Goal: Information Seeking & Learning: Learn about a topic

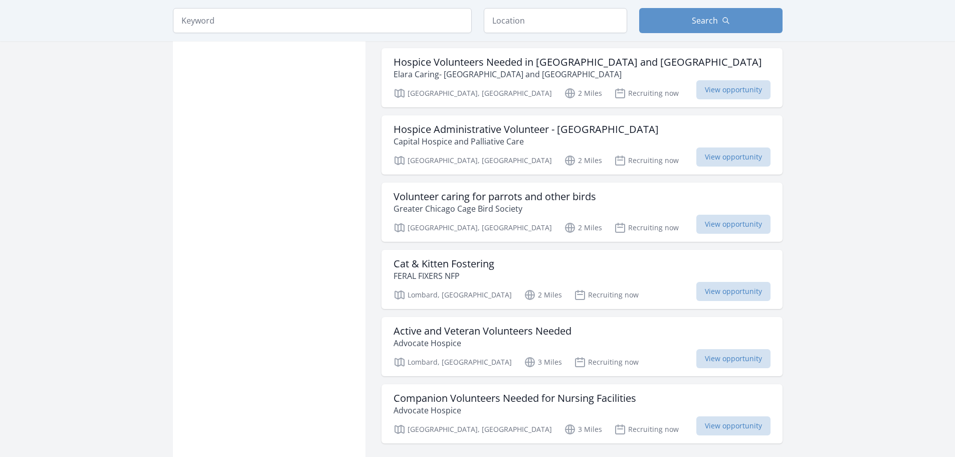
scroll to position [1053, 0]
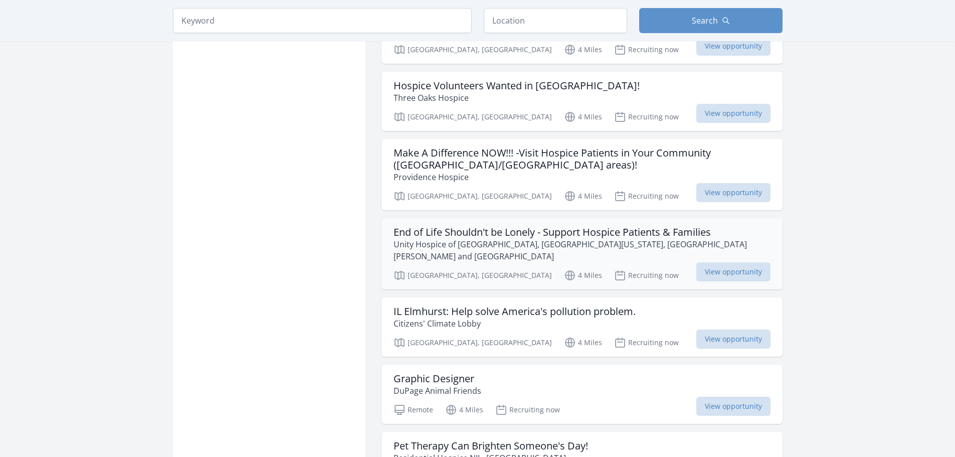
scroll to position [2407, 0]
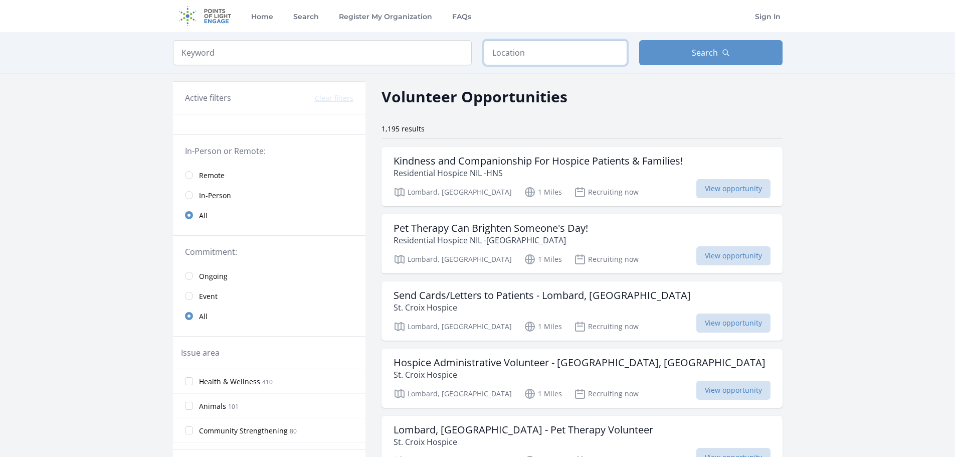
click at [534, 55] on input "text" at bounding box center [555, 52] width 143 height 25
click at [350, 40] on input "search" at bounding box center [322, 52] width 299 height 25
type input "feed"
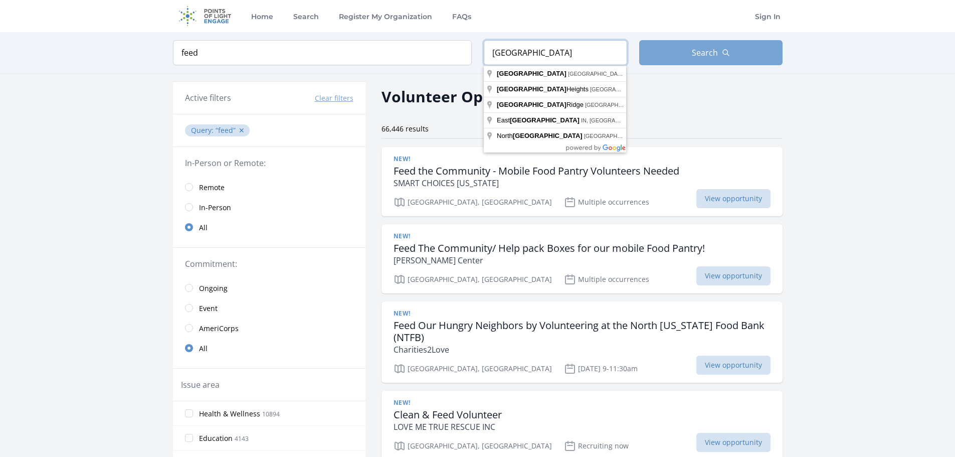
type input "[GEOGRAPHIC_DATA]"
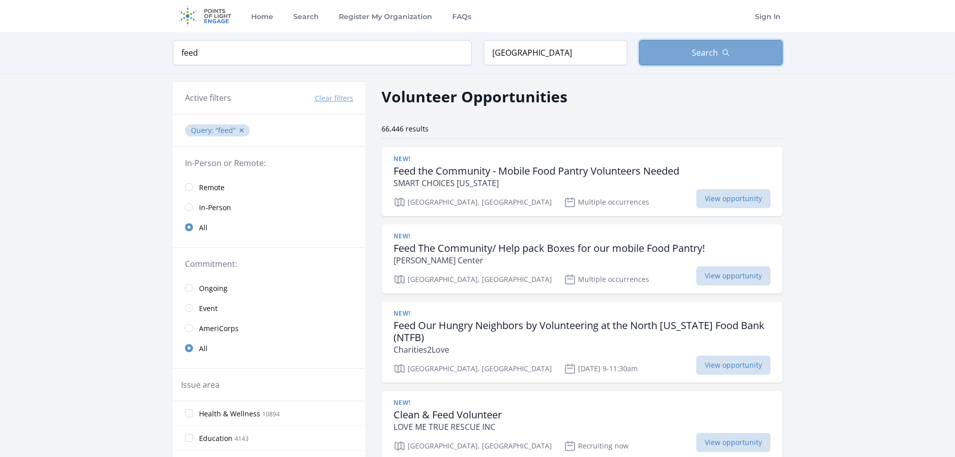
click at [713, 56] on span "Search" at bounding box center [705, 53] width 26 height 12
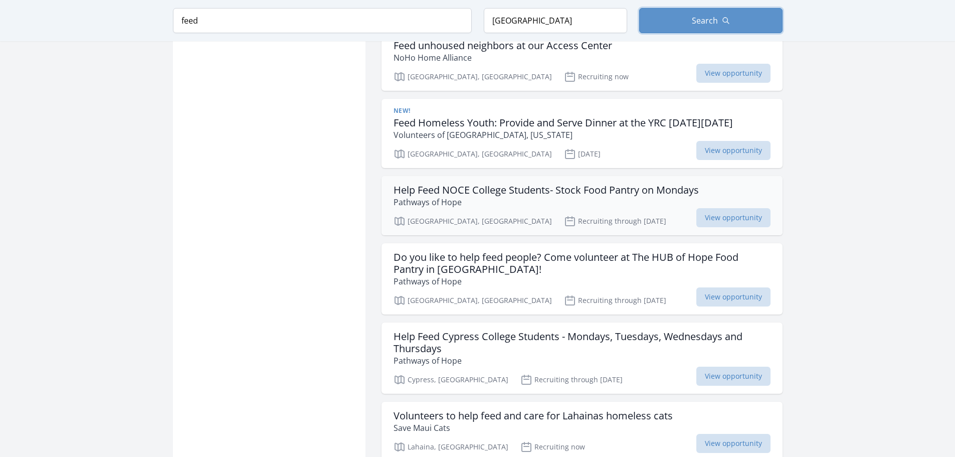
scroll to position [1204, 0]
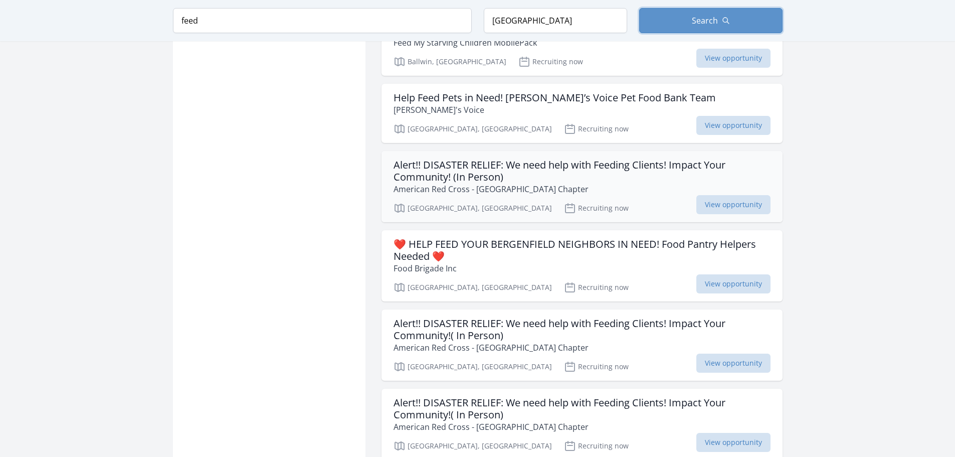
scroll to position [2407, 0]
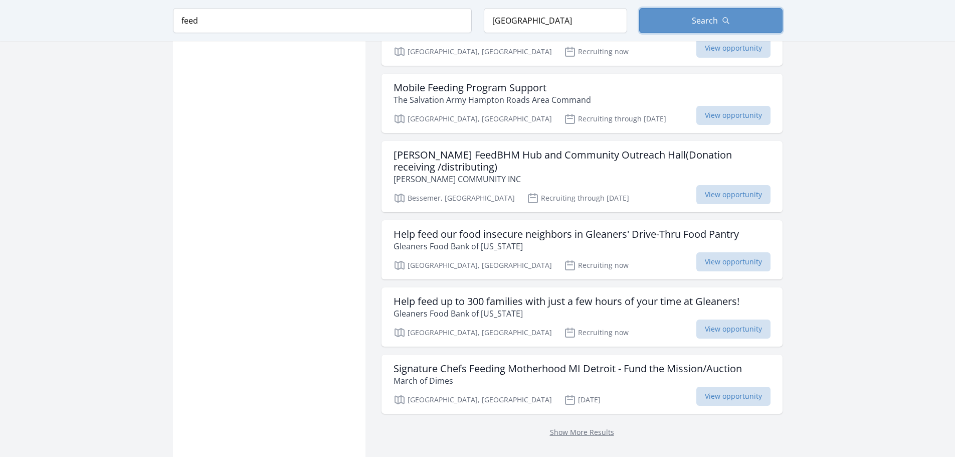
scroll to position [4213, 0]
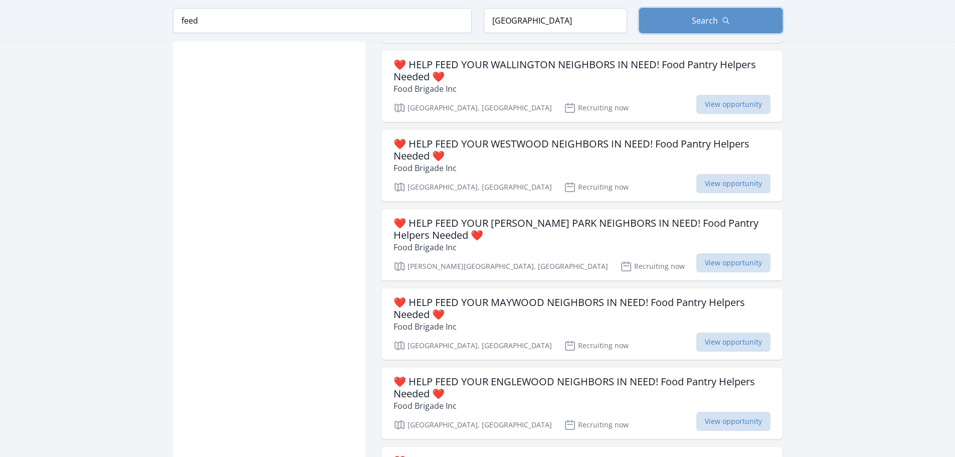
scroll to position [5667, 0]
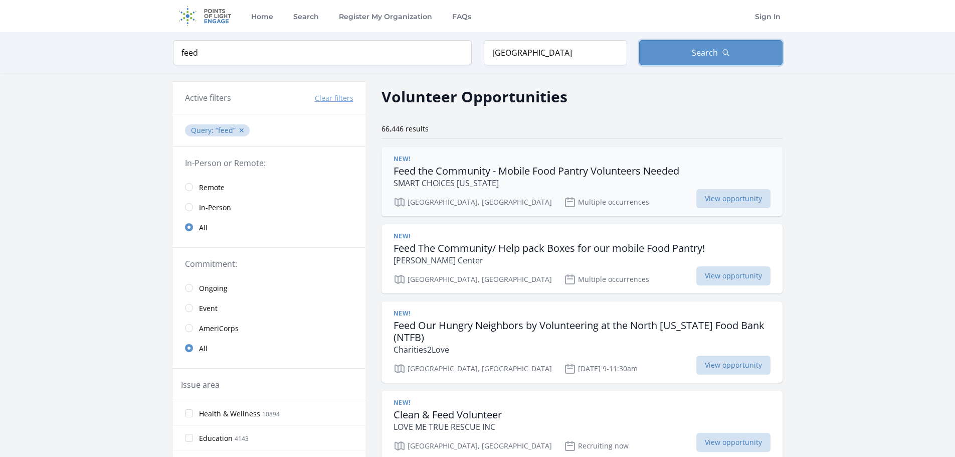
scroll to position [50, 0]
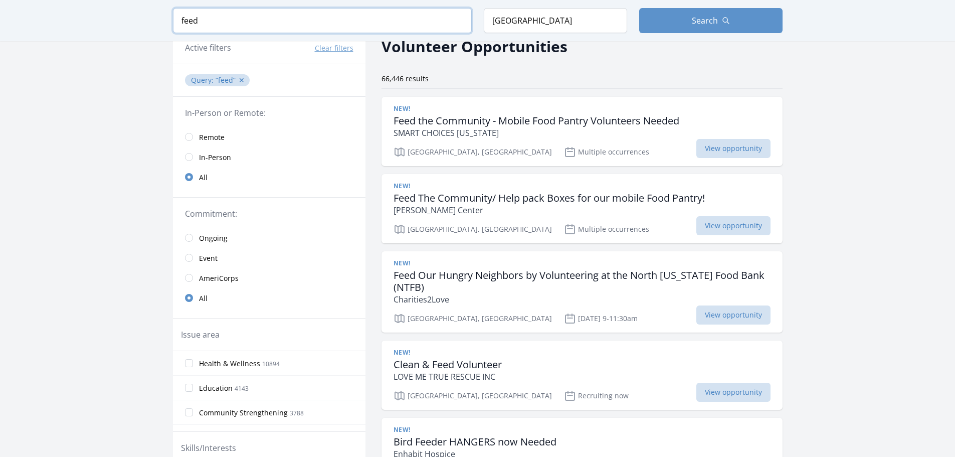
click at [283, 19] on input "feed" at bounding box center [322, 20] width 299 height 25
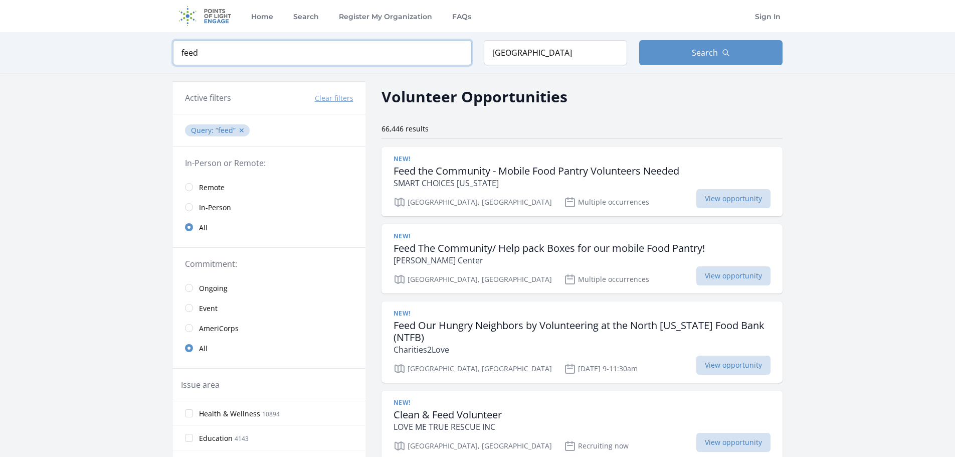
drag, startPoint x: 278, startPoint y: 19, endPoint x: 63, endPoint y: -1, distance: 216.1
type input "november"
click button "submit" at bounding box center [0, 0] width 0 height 0
click at [736, 46] on button "Search" at bounding box center [710, 52] width 143 height 25
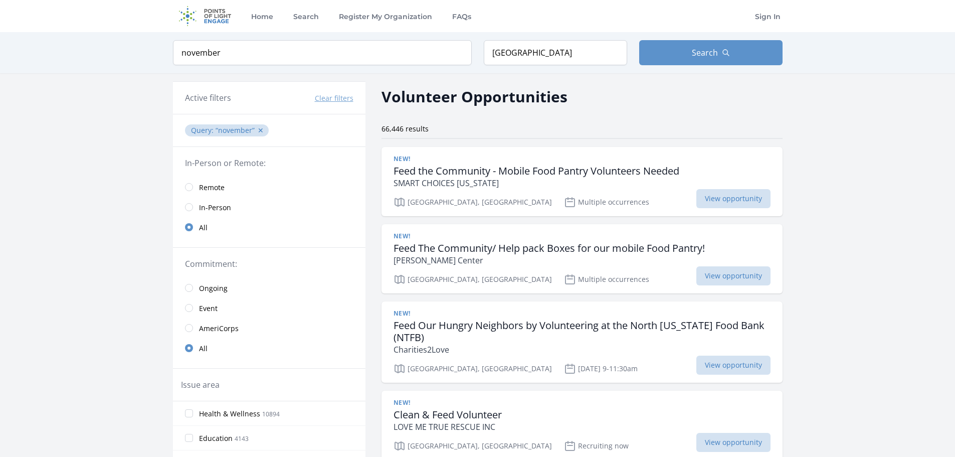
click at [258, 71] on div "Keyword november Location [GEOGRAPHIC_DATA] Search" at bounding box center [478, 52] width 642 height 41
click at [256, 57] on input "november" at bounding box center [322, 52] width 299 height 25
click at [305, 16] on link "Search" at bounding box center [306, 16] width 30 height 32
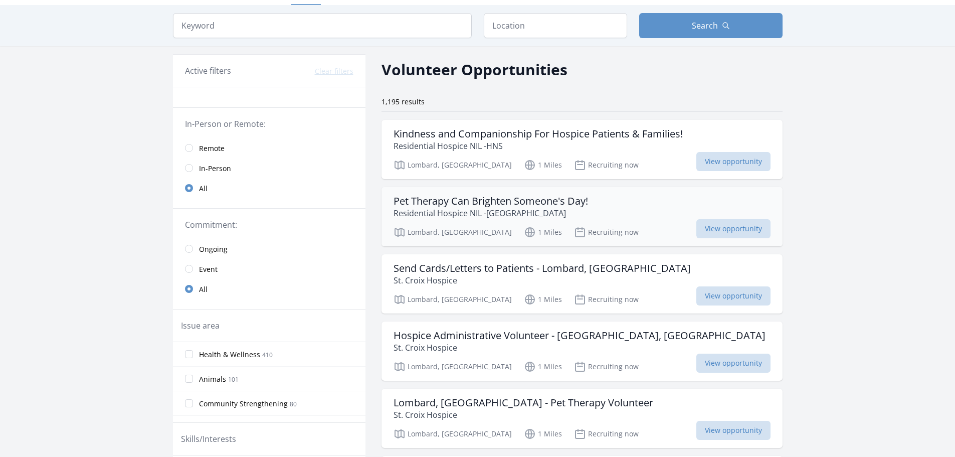
scroll to position [50, 0]
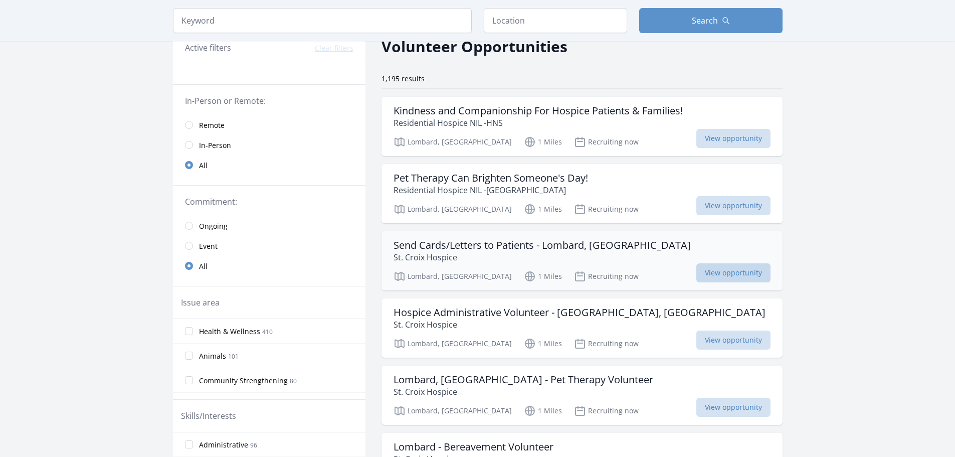
click at [715, 272] on span "View opportunity" at bounding box center [734, 272] width 74 height 19
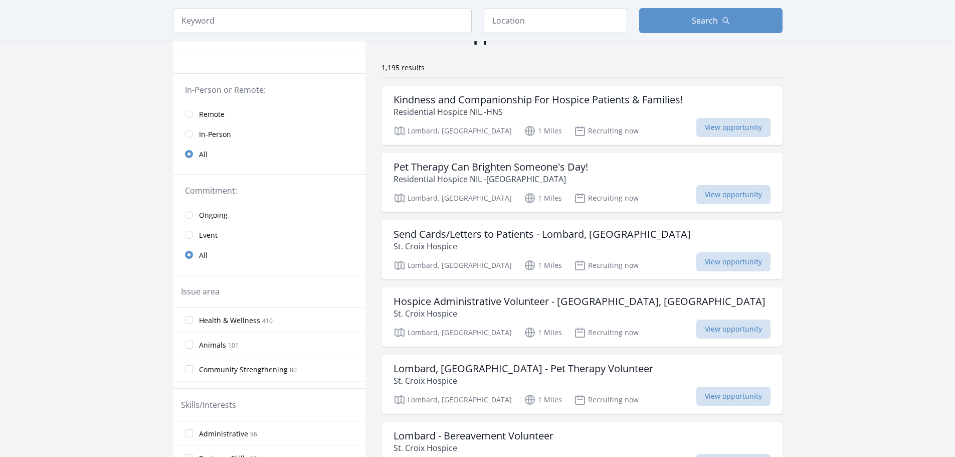
scroll to position [0, 0]
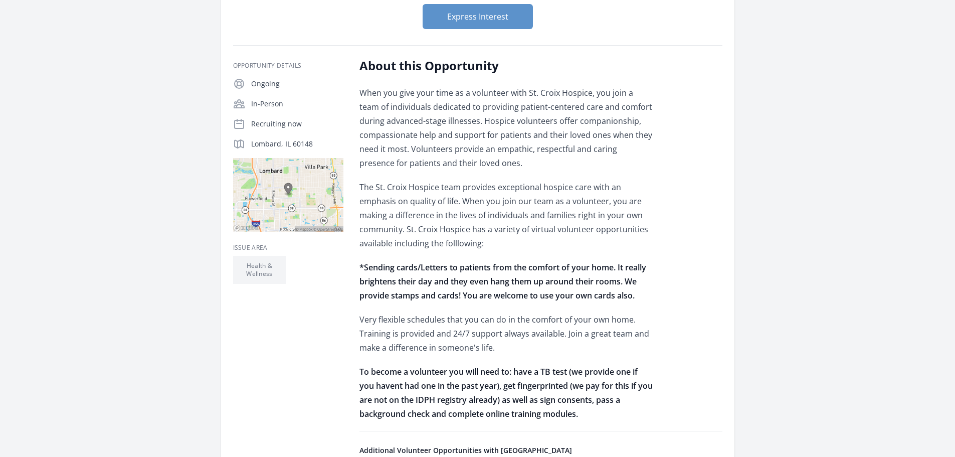
scroll to position [201, 0]
